Goal: Task Accomplishment & Management: Complete application form

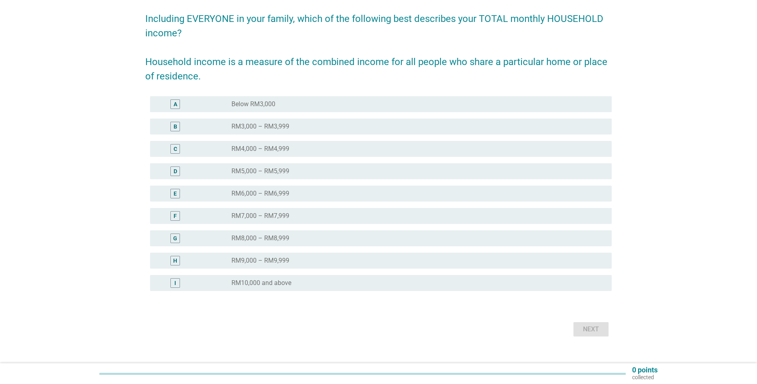
scroll to position [71, 0]
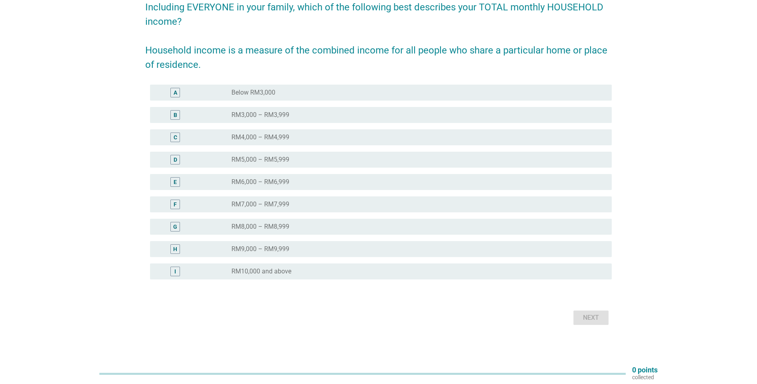
click at [383, 276] on div "radio_button_unchecked RM10,000 and above" at bounding box center [418, 271] width 374 height 10
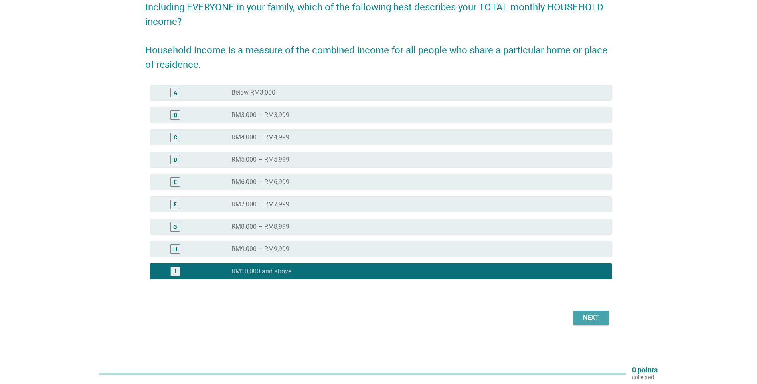
click at [602, 320] on button "Next" at bounding box center [590, 317] width 35 height 14
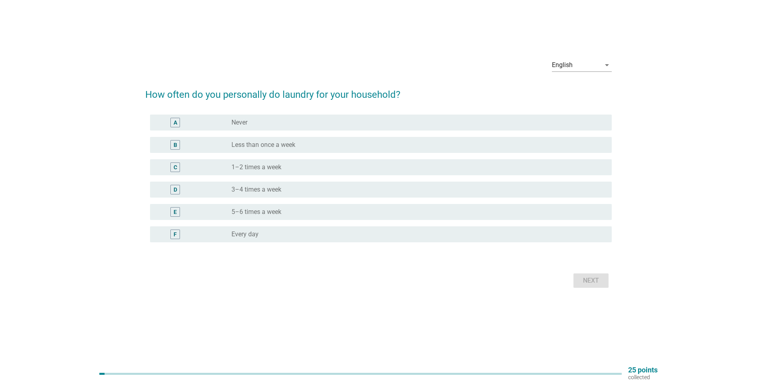
scroll to position [0, 0]
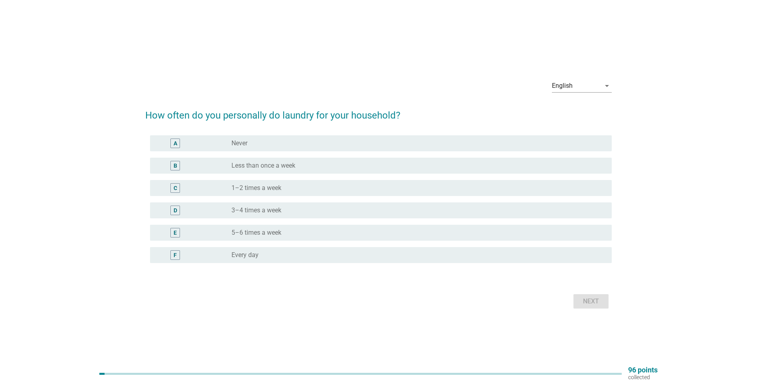
click at [339, 186] on div "radio_button_unchecked 1–2 times a week" at bounding box center [414, 188] width 367 height 8
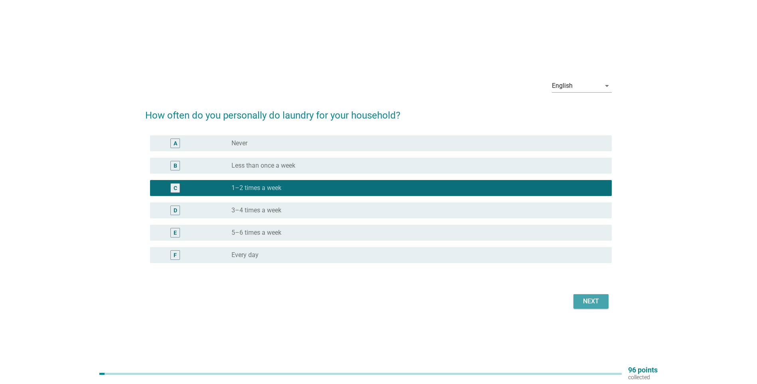
click at [588, 304] on div "Next" at bounding box center [591, 301] width 22 height 10
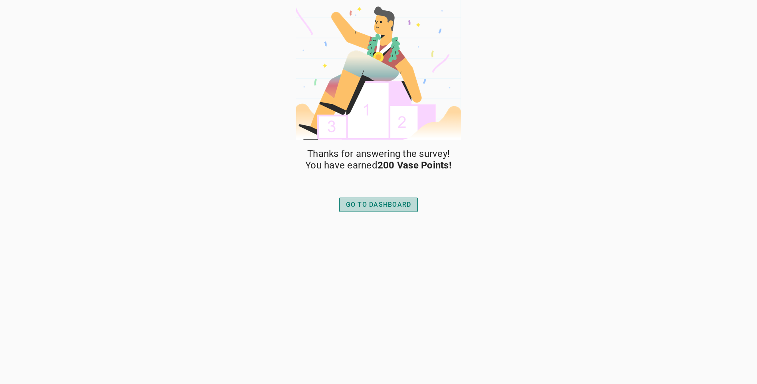
click at [390, 204] on div "GO TO DASHBOARD" at bounding box center [378, 205] width 65 height 10
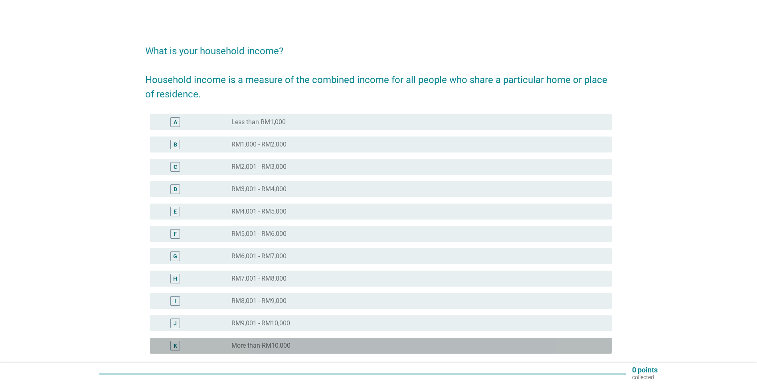
click at [291, 343] on div "radio_button_unchecked More than RM10,000" at bounding box center [414, 345] width 367 height 8
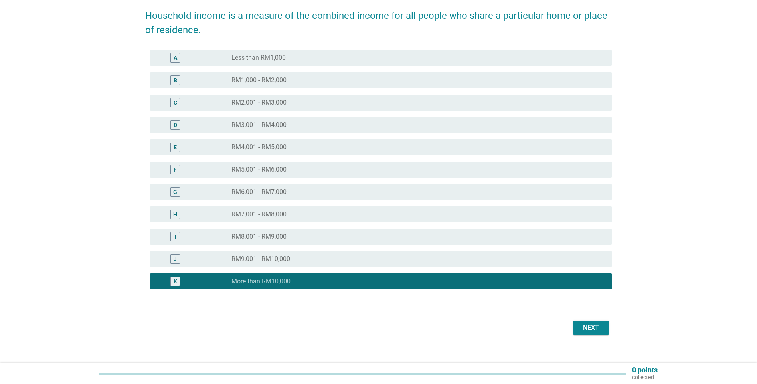
scroll to position [74, 0]
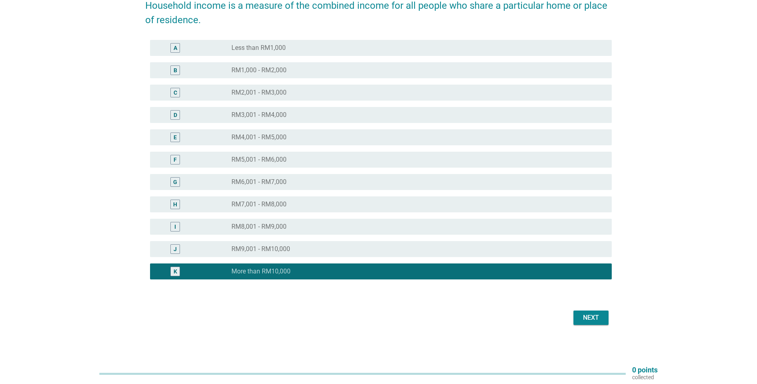
click at [592, 319] on div "Next" at bounding box center [591, 318] width 22 height 10
